Goal: Contribute content: Contribute content

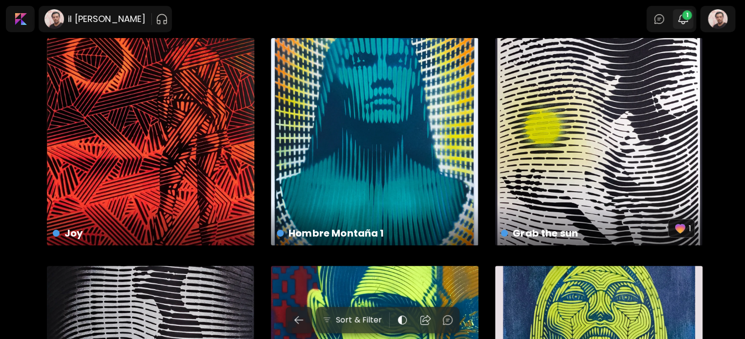
click at [687, 21] on img "button" at bounding box center [683, 19] width 12 height 12
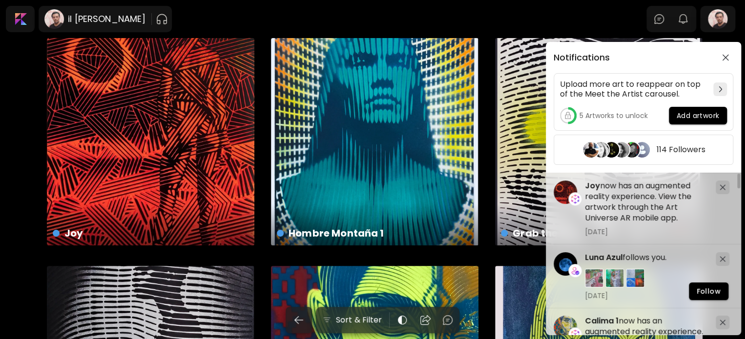
click at [127, 16] on div "Notifications Upload more art to reappear on top of the Meet the Artist carouse…" at bounding box center [372, 169] width 745 height 339
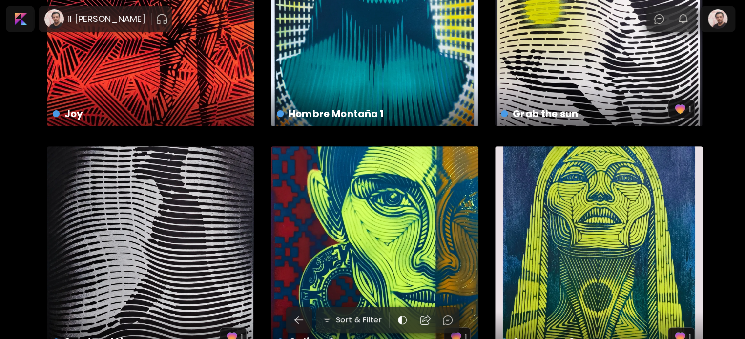
scroll to position [342, 0]
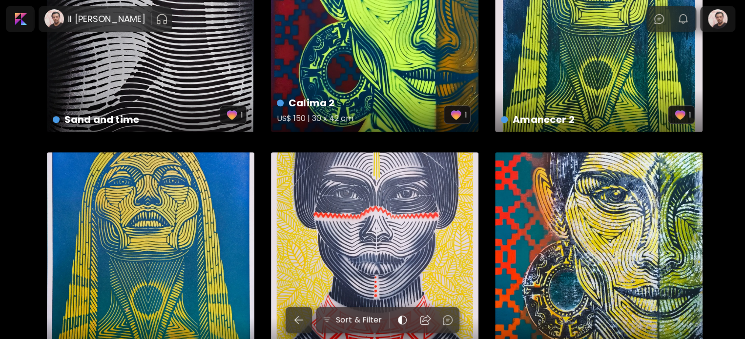
click at [342, 46] on div "Calima 2 US$ 150 | 30 x 42 cm 1" at bounding box center [374, 27] width 207 height 207
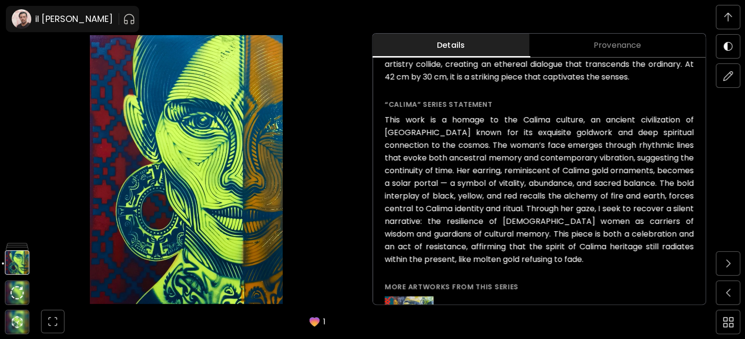
scroll to position [353, 0]
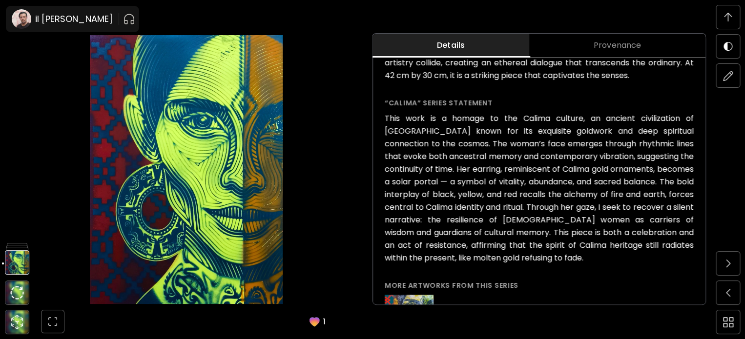
click at [726, 15] on img at bounding box center [728, 17] width 8 height 9
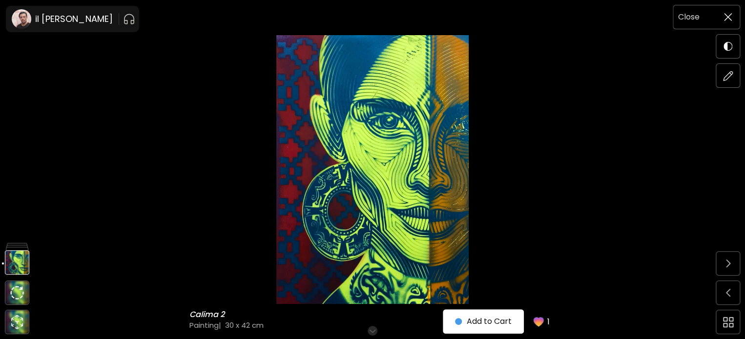
click at [723, 25] on span at bounding box center [727, 17] width 20 height 20
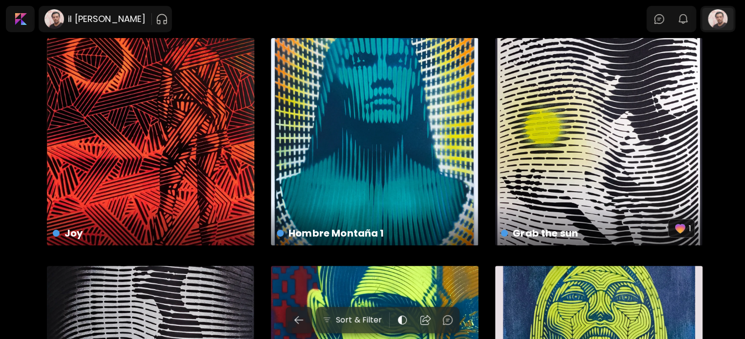
click at [726, 16] on div at bounding box center [717, 19] width 31 height 22
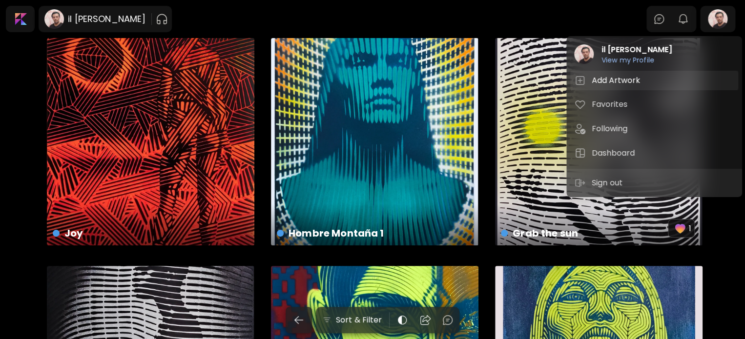
click at [614, 80] on h5 "Add Artwork" at bounding box center [616, 81] width 51 height 12
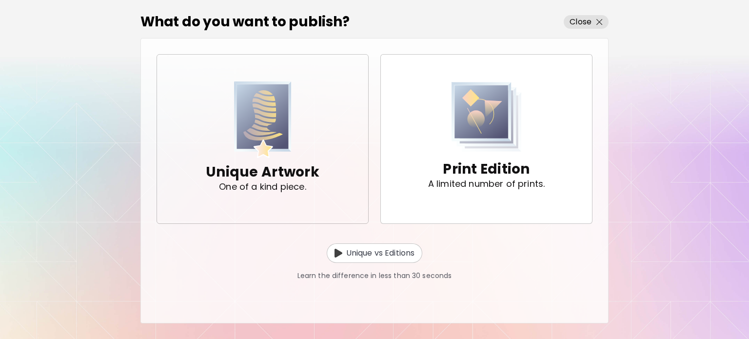
click at [258, 88] on img "button" at bounding box center [263, 119] width 58 height 77
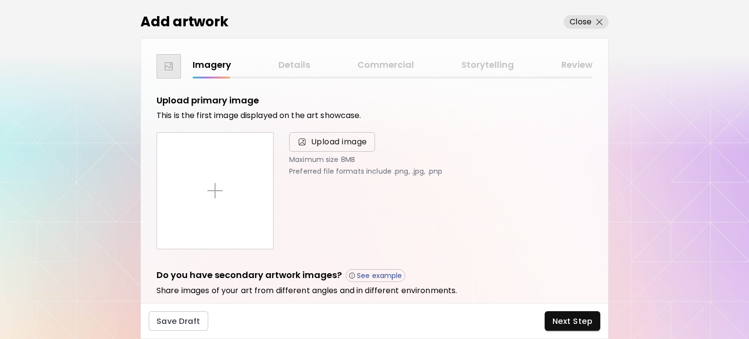
click at [352, 145] on span "Upload image" at bounding box center [339, 142] width 56 height 12
click at [0, 0] on input "Upload image" at bounding box center [0, 0] width 0 height 0
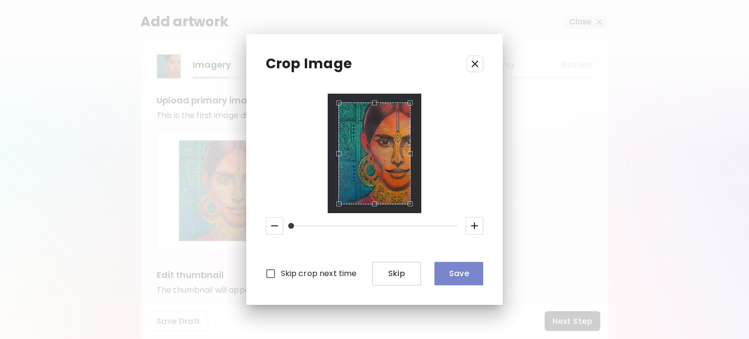
click at [451, 276] on span "Save" at bounding box center [459, 273] width 33 height 10
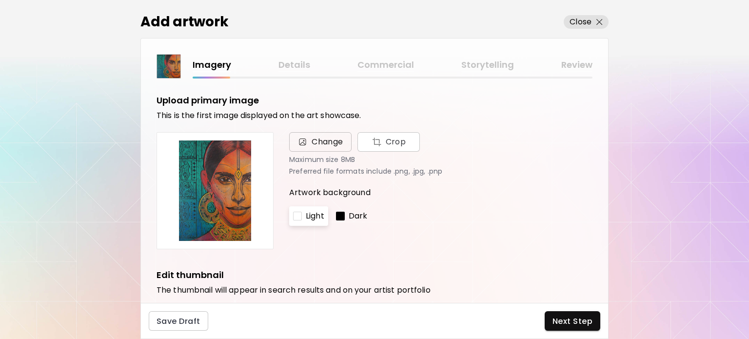
scroll to position [146, 0]
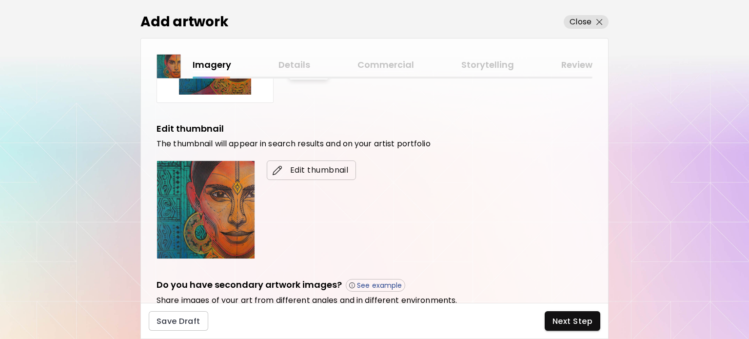
click at [287, 167] on span "Edit thumbnail" at bounding box center [312, 170] width 74 height 12
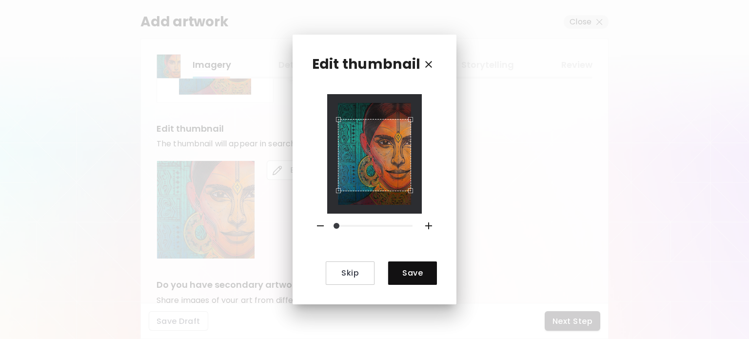
click at [381, 162] on div "Use the arrow keys to move the crop selection area" at bounding box center [374, 155] width 73 height 73
click at [381, 174] on div "Use the arrow keys to move the crop selection area" at bounding box center [374, 160] width 73 height 73
click at [408, 269] on span "Save" at bounding box center [412, 273] width 33 height 10
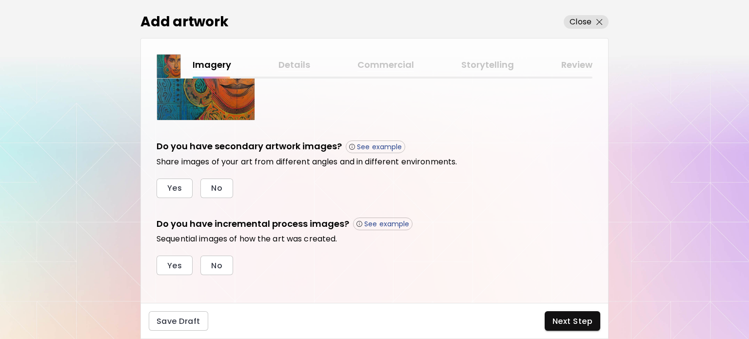
scroll to position [291, 0]
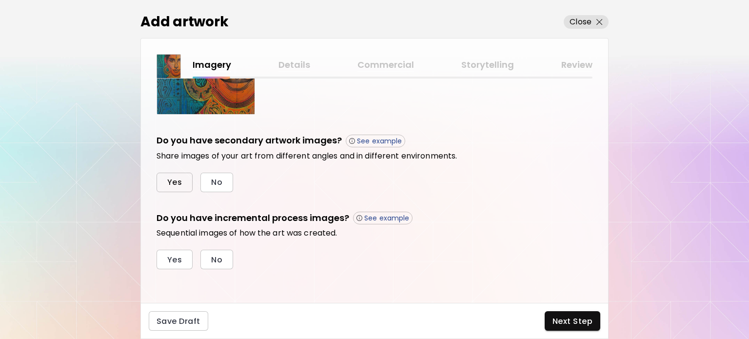
click at [164, 187] on button "Yes" at bounding box center [175, 183] width 36 height 20
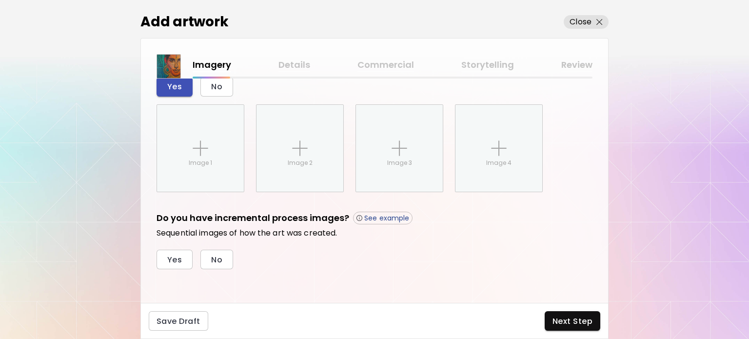
scroll to position [386, 0]
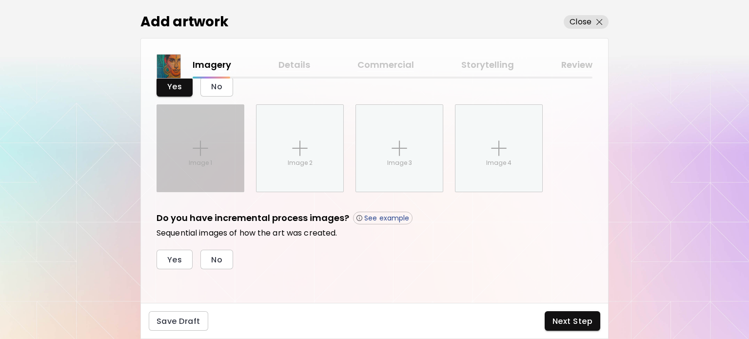
click at [206, 173] on div "Image 1" at bounding box center [200, 148] width 87 height 87
click at [0, 0] on input "Image 1" at bounding box center [0, 0] width 0 height 0
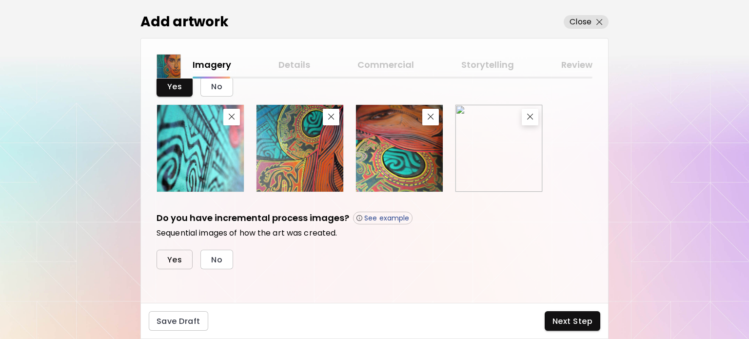
click at [179, 261] on span "Yes" at bounding box center [174, 260] width 15 height 10
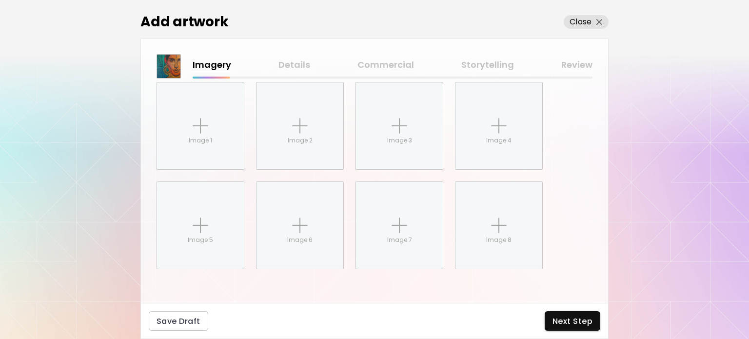
scroll to position [582, 0]
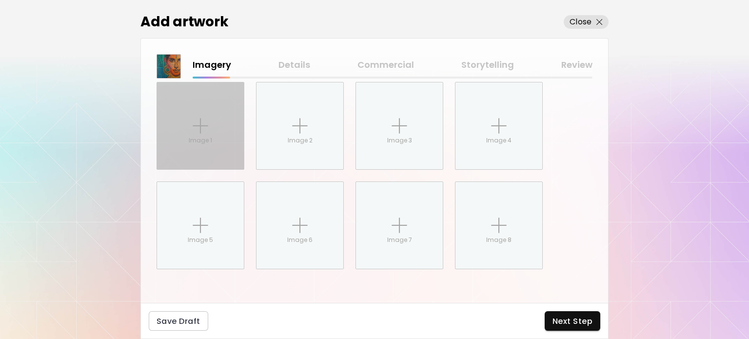
click at [217, 102] on div "Image 1" at bounding box center [200, 125] width 87 height 87
click at [0, 0] on input "Image 1" at bounding box center [0, 0] width 0 height 0
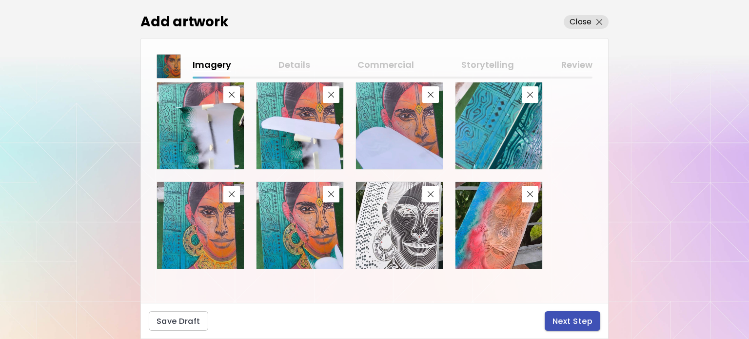
click at [584, 323] on span "Next Step" at bounding box center [573, 321] width 40 height 10
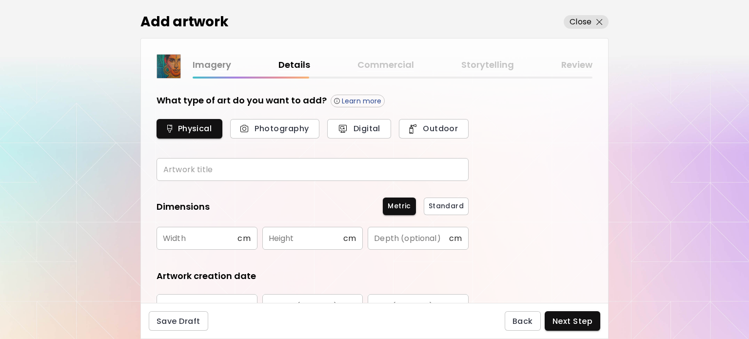
click at [185, 167] on input "text" at bounding box center [313, 169] width 312 height 23
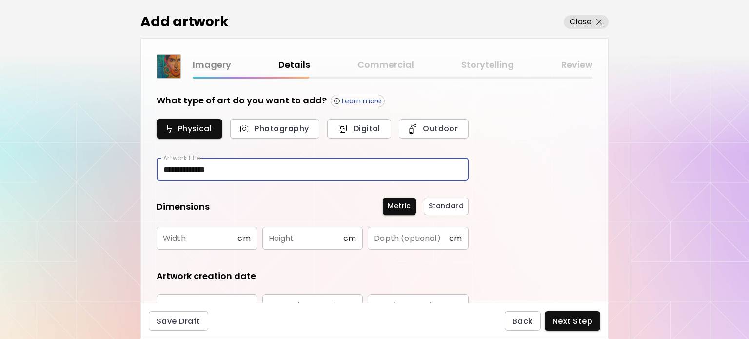
type input "**********"
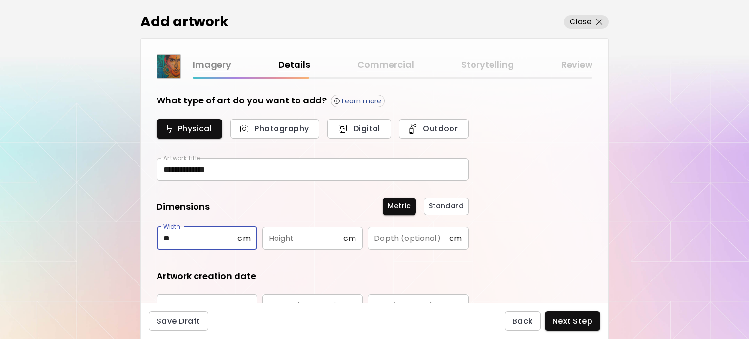
type input "**"
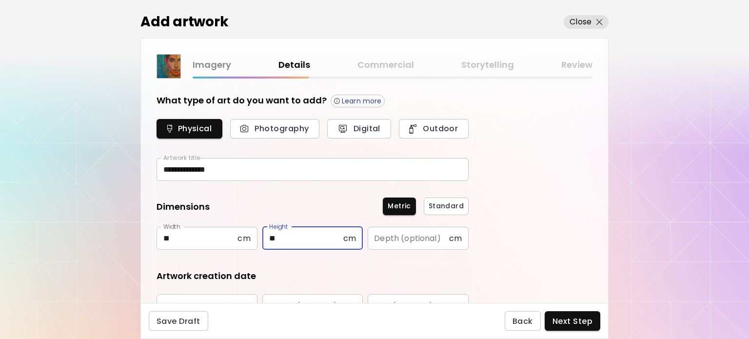
type input "**"
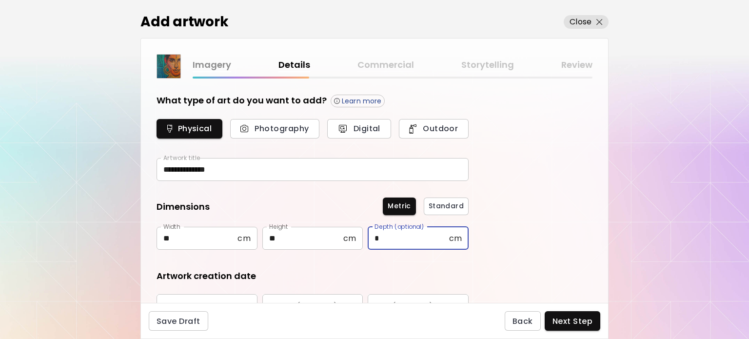
type input "*"
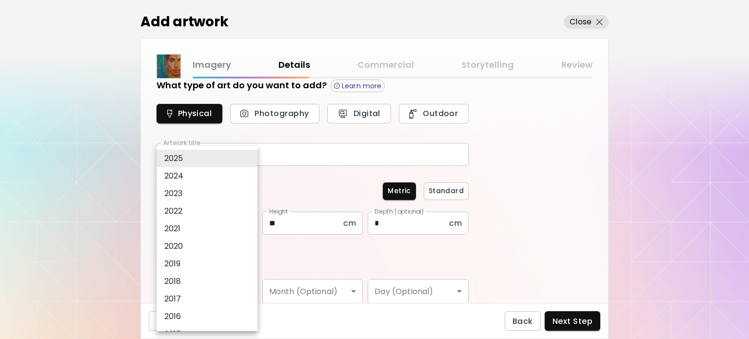
type input "****"
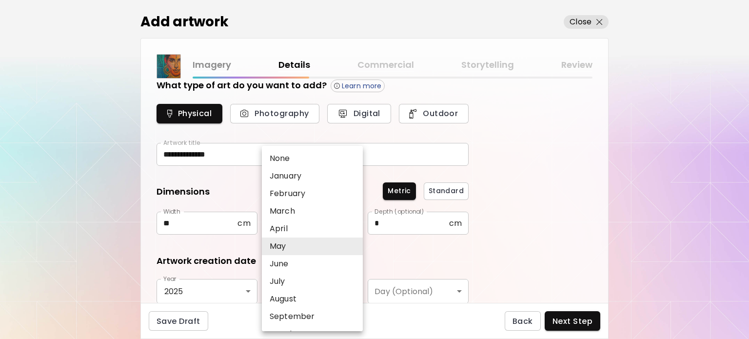
scroll to position [51, 0]
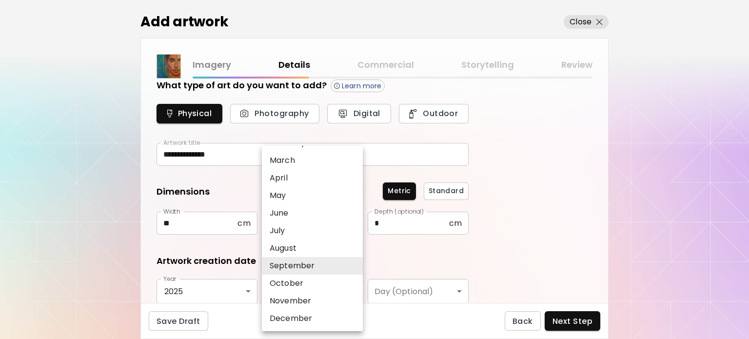
type input "*********"
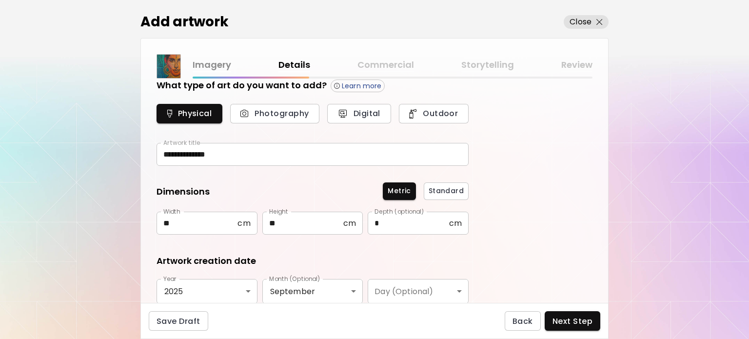
scroll to position [161, 0]
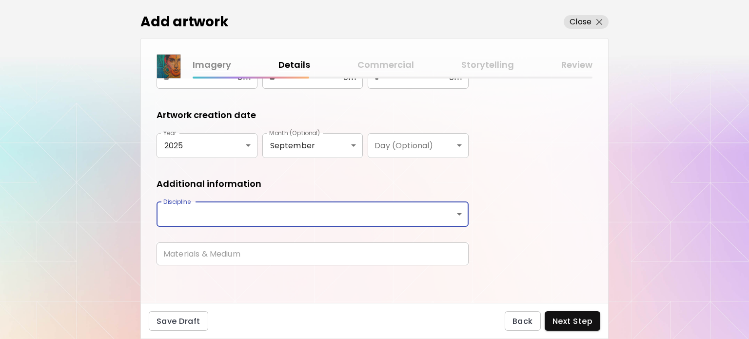
click at [405, 202] on body "**********" at bounding box center [374, 169] width 749 height 339
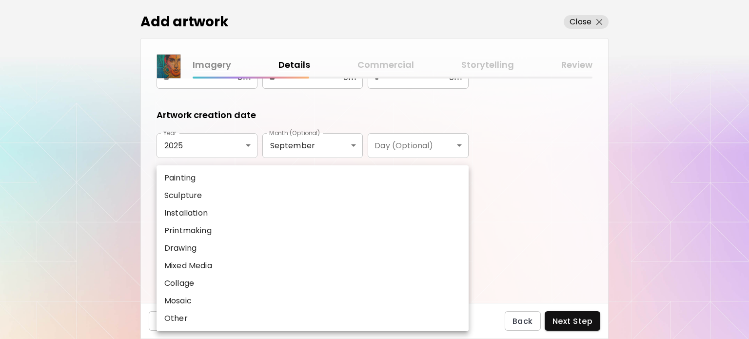
click at [231, 174] on li "Painting" at bounding box center [313, 178] width 312 height 18
type input "********"
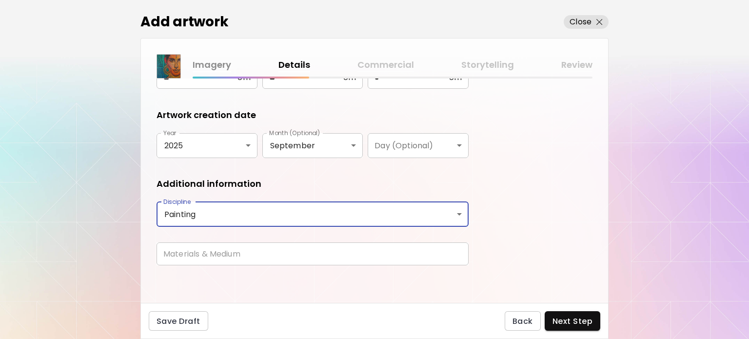
click at [201, 260] on input "text" at bounding box center [313, 254] width 312 height 23
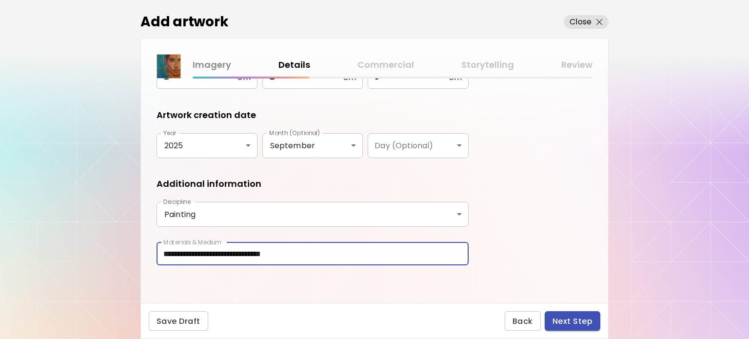
type input "**********"
click at [575, 316] on span "Next Step" at bounding box center [573, 321] width 40 height 10
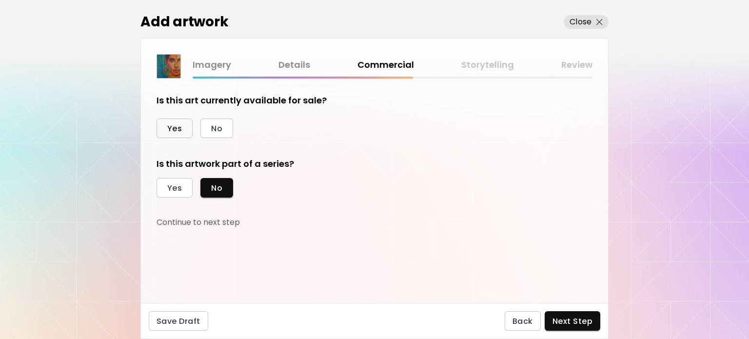
click at [163, 128] on button "Yes" at bounding box center [175, 129] width 36 height 20
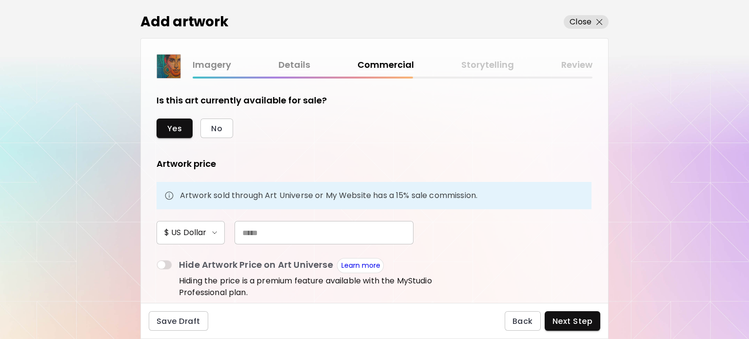
click at [258, 238] on input "text" at bounding box center [324, 232] width 179 height 23
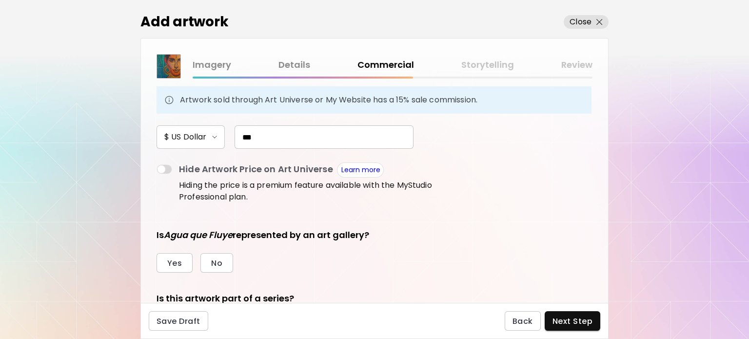
scroll to position [98, 0]
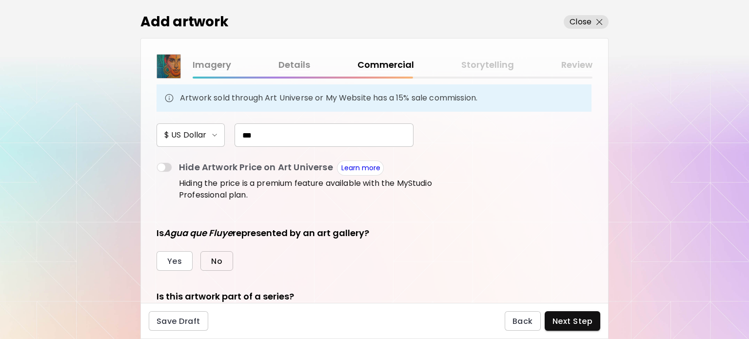
type input "***"
click at [218, 257] on span "No" at bounding box center [216, 261] width 11 height 10
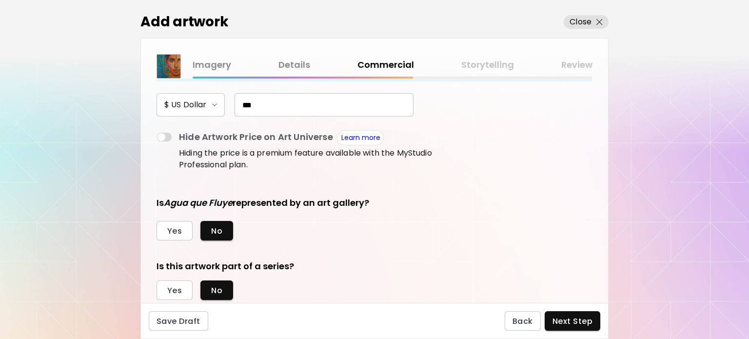
scroll to position [154, 0]
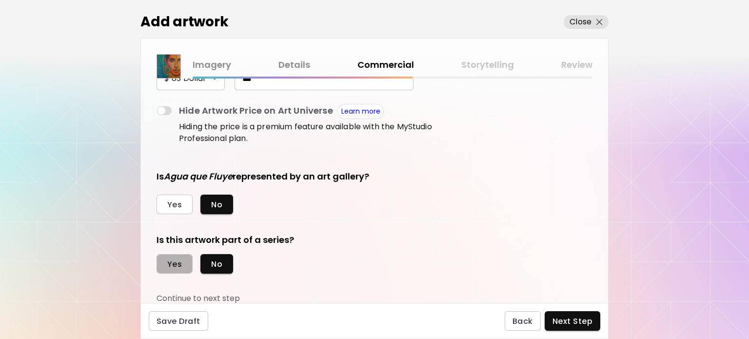
click at [174, 267] on span "Yes" at bounding box center [174, 264] width 15 height 10
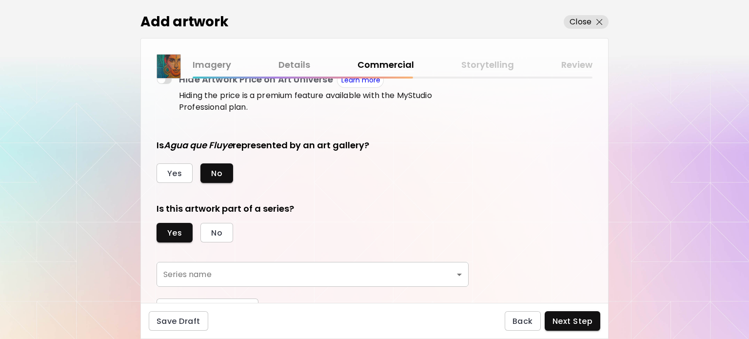
scroll to position [200, 0]
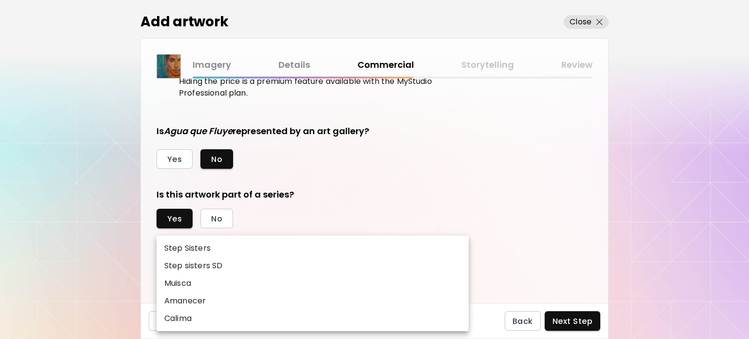
click at [193, 259] on body "[DOMAIN_NAME]/ilfernandosantos Add Artwork Manage Art Edit Profile Community Mi…" at bounding box center [374, 169] width 749 height 339
click at [192, 315] on p "Calima" at bounding box center [177, 319] width 27 height 12
type input "******"
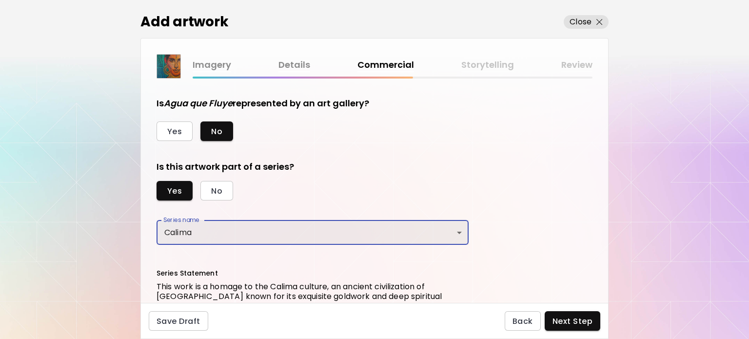
scroll to position [325, 0]
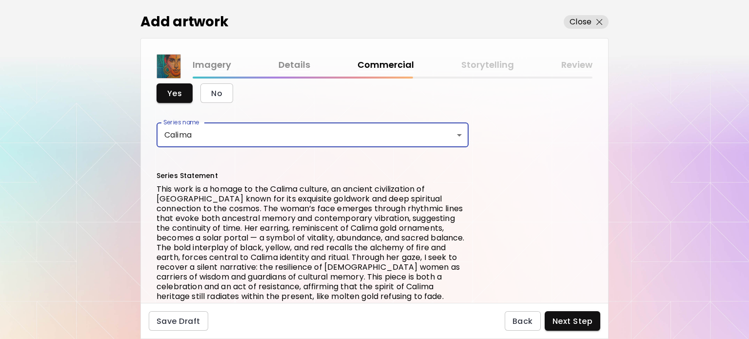
click at [342, 136] on body "[DOMAIN_NAME]/ilfernandosantos Add Artwork Manage Art Edit Profile Community Mi…" at bounding box center [374, 169] width 749 height 339
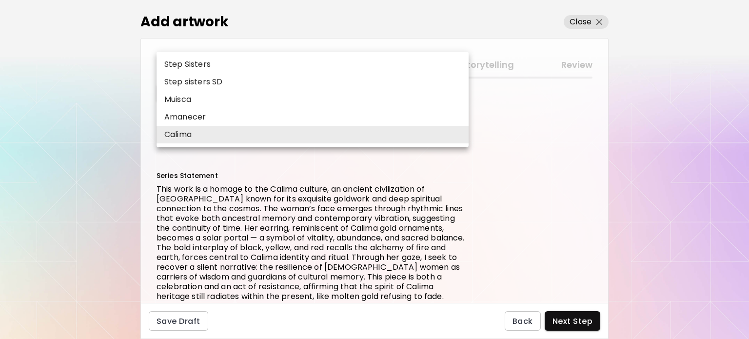
click at [275, 204] on div at bounding box center [374, 169] width 749 height 339
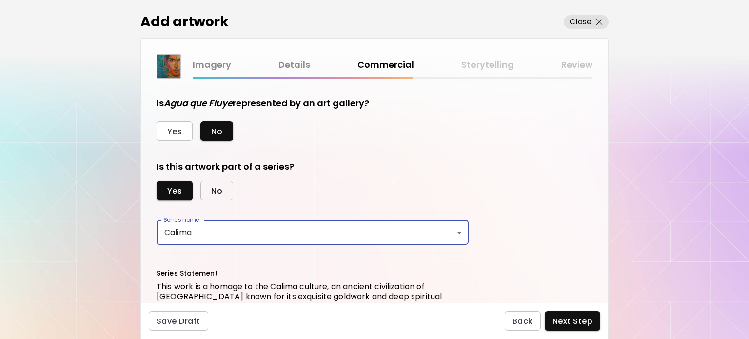
click at [221, 189] on span "No" at bounding box center [216, 191] width 11 height 10
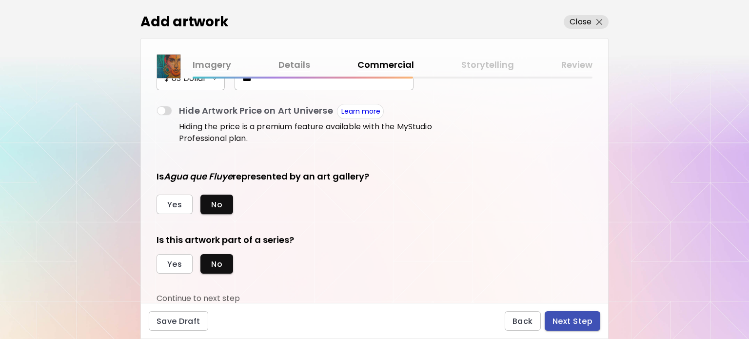
click at [568, 319] on span "Next Step" at bounding box center [573, 321] width 40 height 10
